Goal: Task Accomplishment & Management: Use online tool/utility

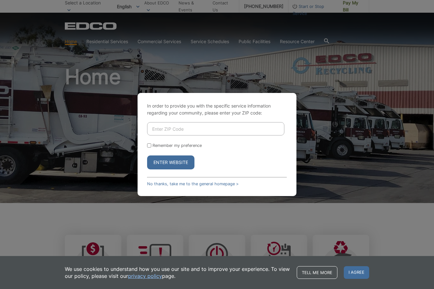
click at [195, 136] on input "Enter ZIP Code" at bounding box center [215, 128] width 137 height 13
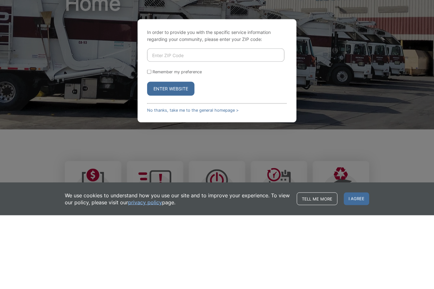
type input "92028"
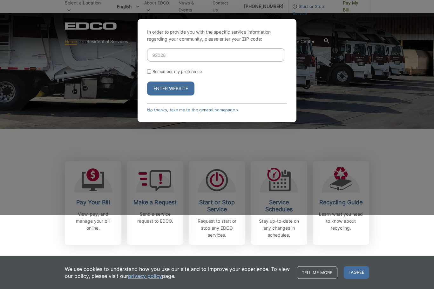
click at [183, 96] on button "Enter Website" at bounding box center [170, 89] width 47 height 14
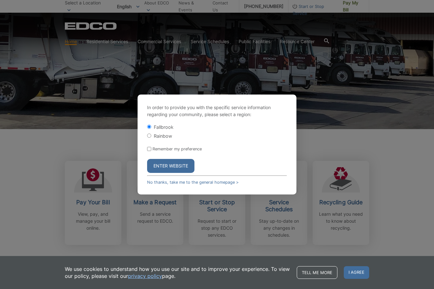
click at [181, 173] on button "Enter Website" at bounding box center [170, 166] width 47 height 14
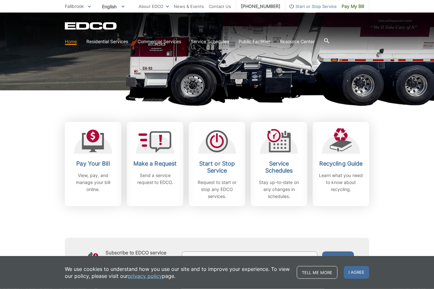
scroll to position [115, 0]
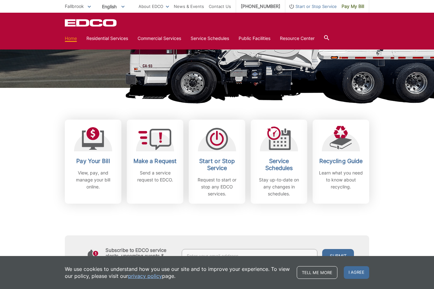
click at [103, 158] on h2 "Pay Your Bill" at bounding box center [93, 161] width 47 height 7
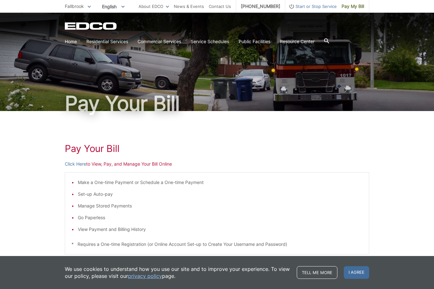
click at [79, 167] on link "Click Here" at bounding box center [75, 164] width 21 height 7
